Goal: Task Accomplishment & Management: Complete application form

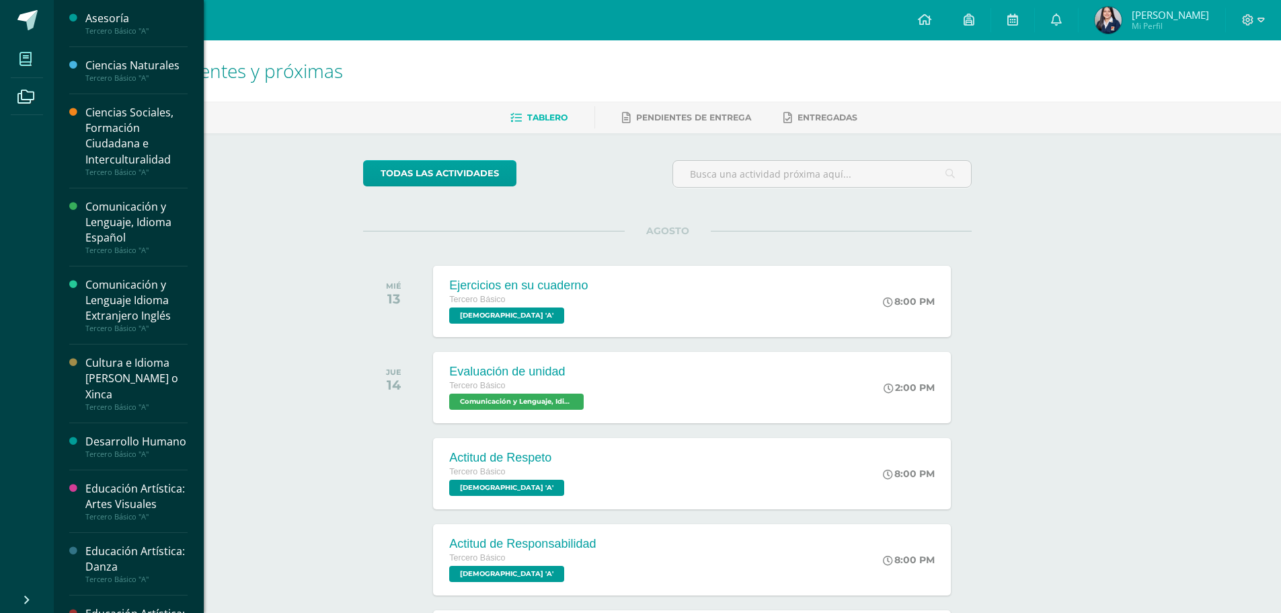
click at [14, 63] on span at bounding box center [26, 59] width 30 height 30
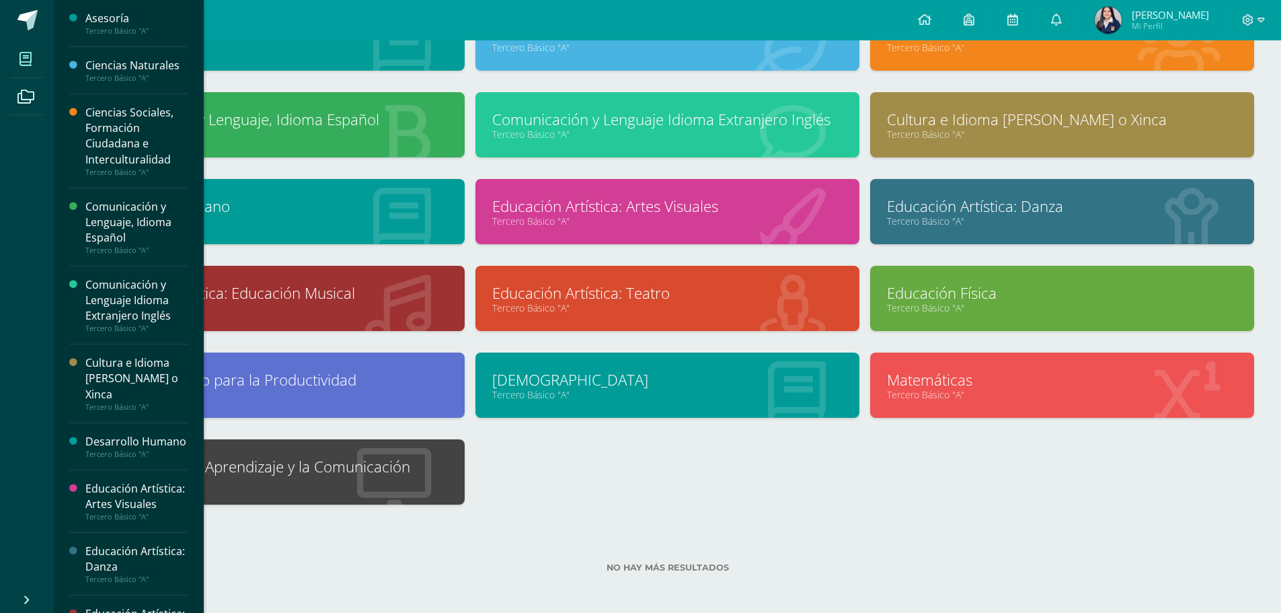
scroll to position [126, 0]
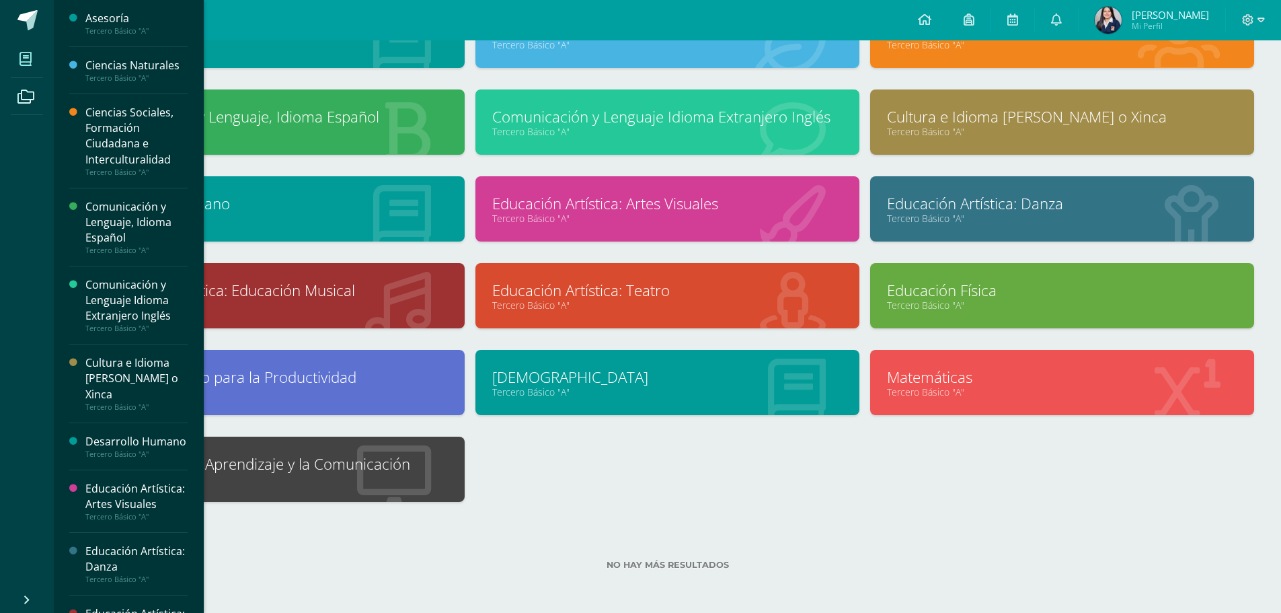
click at [370, 483] on link "Tercero Básico "A"" at bounding box center [273, 478] width 350 height 13
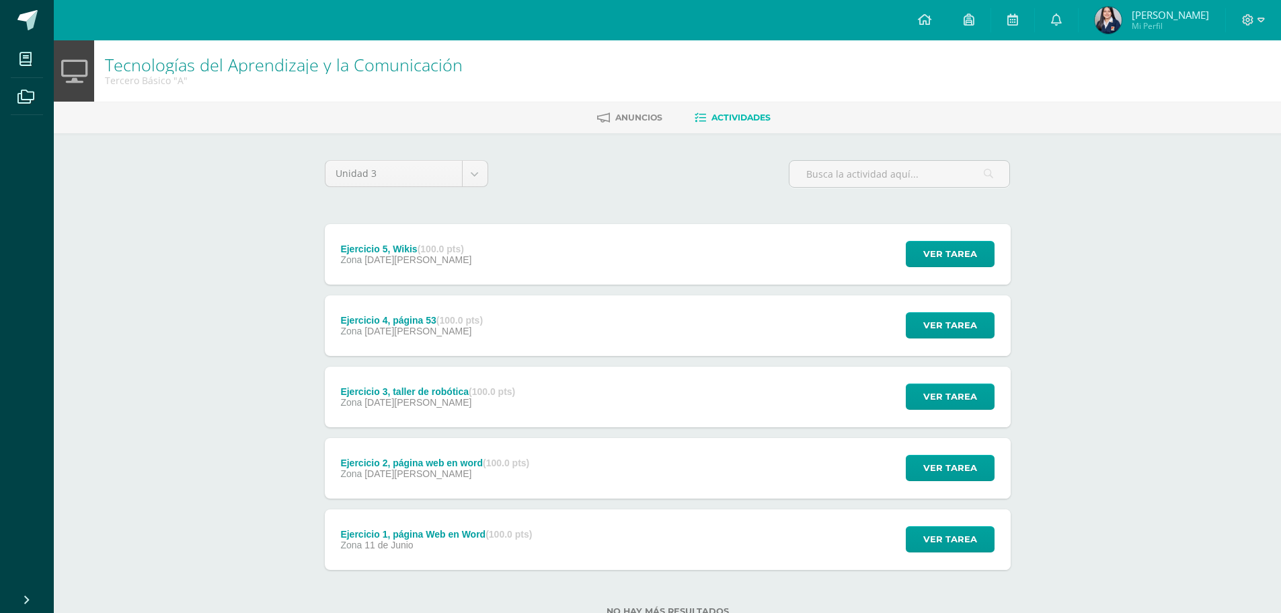
click at [449, 237] on div "Ejercicio 5, Wikis (100.0 pts) Zona [DATE][PERSON_NAME]" at bounding box center [406, 254] width 163 height 61
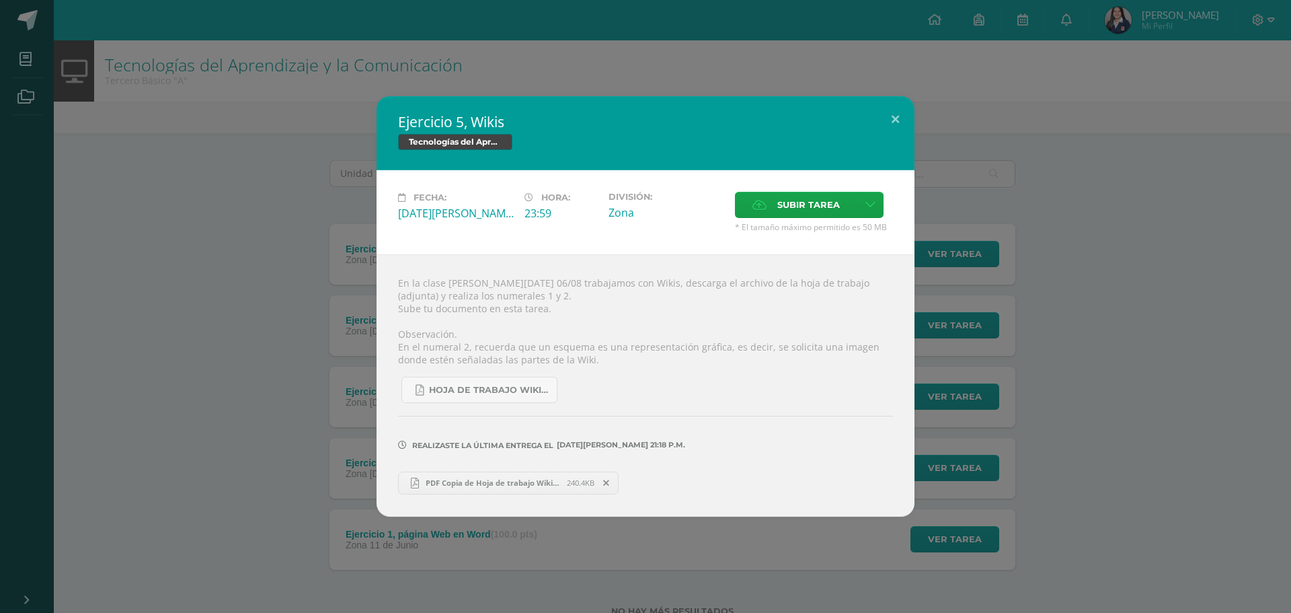
click at [512, 473] on link "PDF Copia de Hoja de trabajo Wikisss.pdf 240.4KB" at bounding box center [508, 482] width 221 height 23
click at [809, 198] on span "Subir tarea" at bounding box center [808, 204] width 63 height 25
click at [0, 0] on input "Subir tarea" at bounding box center [0, 0] width 0 height 0
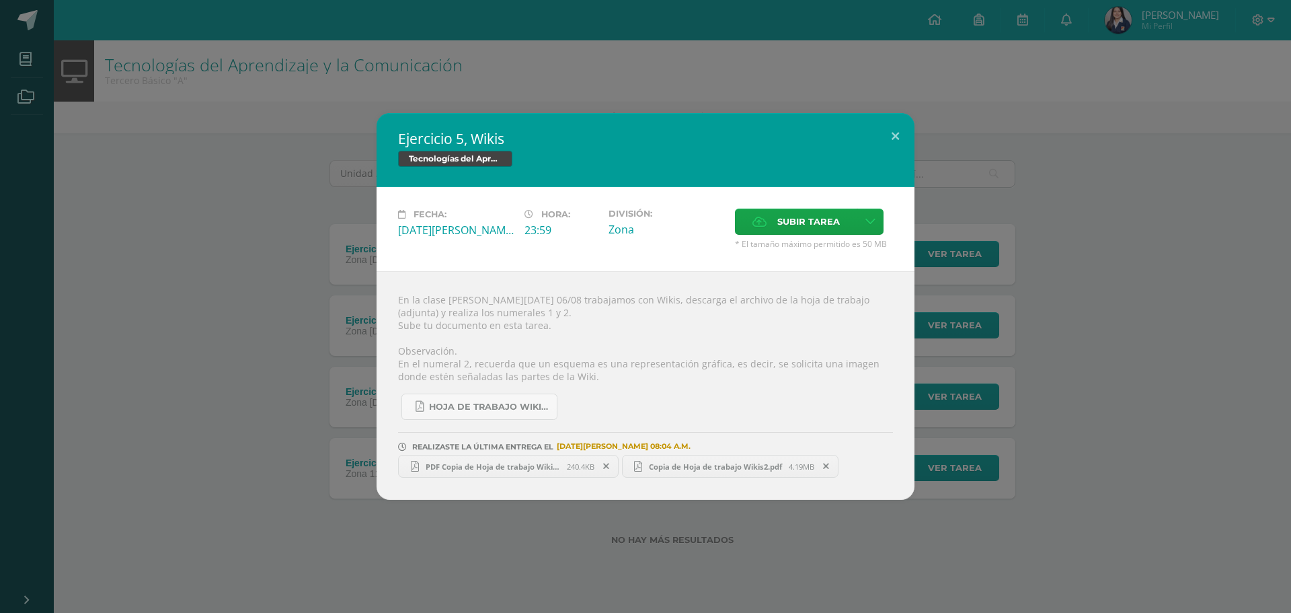
click at [712, 461] on span "Copia de Hoja de trabajo Wikis2.pdf" at bounding box center [715, 466] width 147 height 10
click at [906, 135] on button at bounding box center [895, 136] width 38 height 46
